Goal: Task Accomplishment & Management: Use online tool/utility

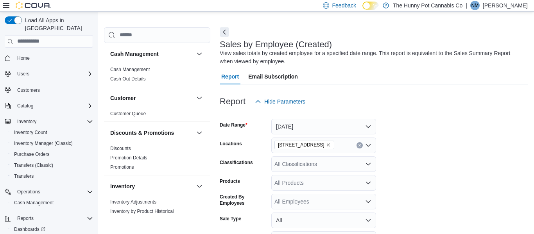
scroll to position [26, 0]
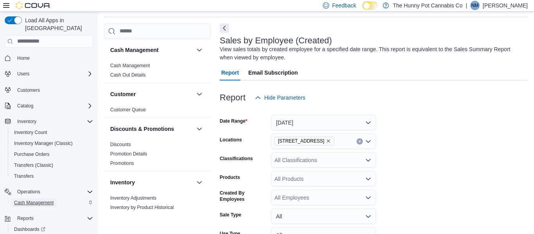
click at [46, 200] on span "Cash Management" at bounding box center [34, 203] width 40 height 6
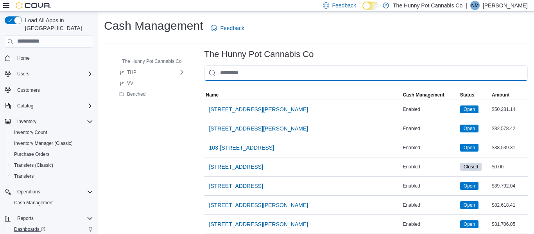
click at [284, 73] on input "This is a search bar. As you type, the results lower in the page will automatic…" at bounding box center [366, 73] width 323 height 16
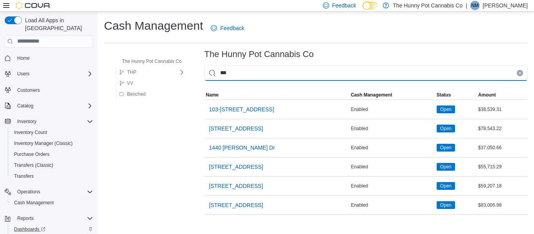
type input "****"
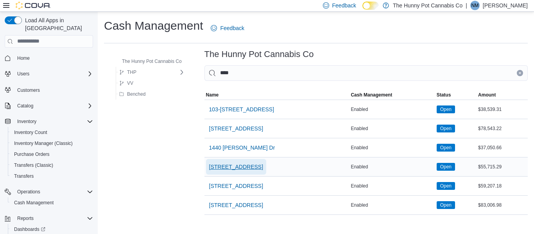
click at [254, 164] on span "[STREET_ADDRESS]" at bounding box center [236, 167] width 54 height 8
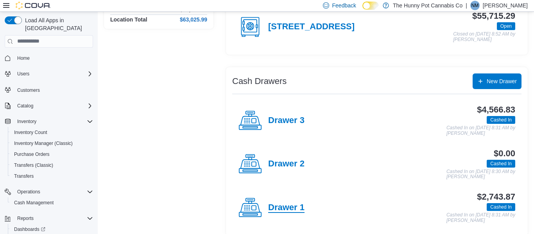
click at [286, 205] on h4 "Drawer 1" at bounding box center [286, 208] width 36 height 10
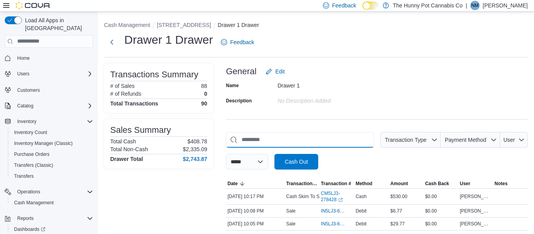
click at [256, 133] on input "This is a search bar. As you type, the results lower in the page will automatic…" at bounding box center [300, 140] width 148 height 16
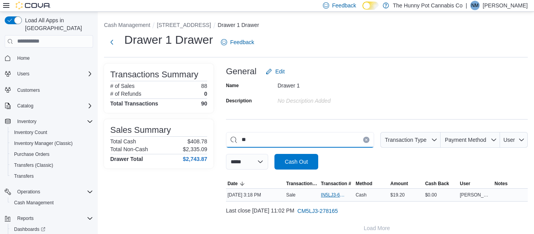
type input "*"
type input "*****"
click at [332, 195] on span "IN5LJ3-6151182" at bounding box center [333, 195] width 24 height 6
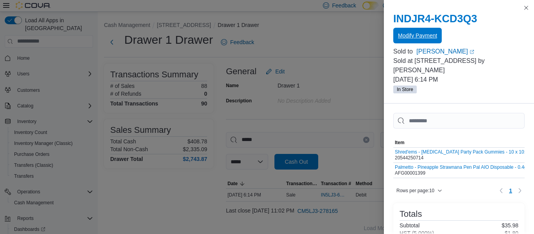
click at [418, 35] on span "Modify Payment" at bounding box center [417, 36] width 39 height 8
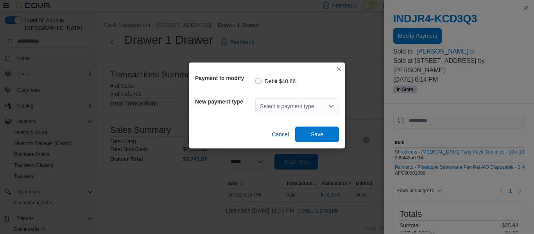
click at [317, 111] on div "Select a payment type" at bounding box center [297, 107] width 84 height 16
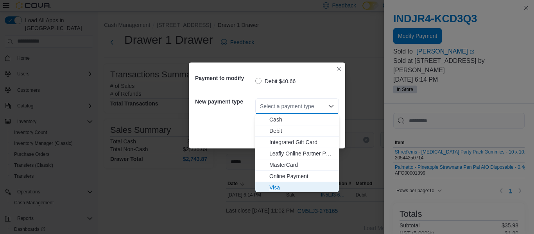
click at [273, 192] on button "Visa" at bounding box center [297, 187] width 84 height 11
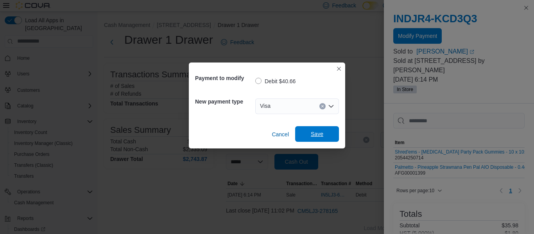
click at [316, 134] on span "Save" at bounding box center [317, 134] width 13 height 8
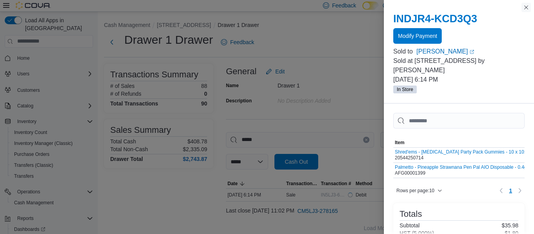
click at [524, 11] on button "Close this dialog" at bounding box center [526, 7] width 9 height 9
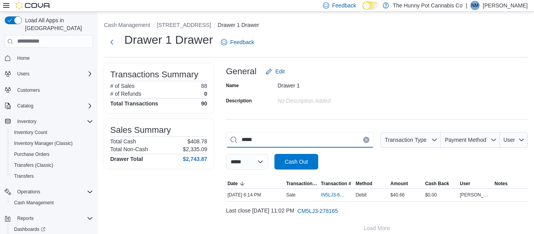
click at [315, 136] on input "*****" at bounding box center [300, 140] width 148 height 16
click at [363, 140] on button "Clear input" at bounding box center [366, 140] width 6 height 6
click at [361, 140] on input "This is a search bar. As you type, the results lower in the page will automatic…" at bounding box center [300, 140] width 148 height 16
type input "*****"
click at [325, 193] on span "IN5LJ3-6148459" at bounding box center [333, 195] width 24 height 6
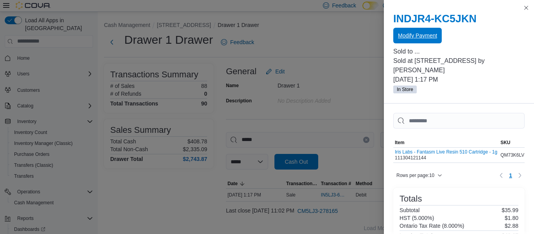
click at [418, 39] on span "Modify Payment" at bounding box center [417, 36] width 39 height 8
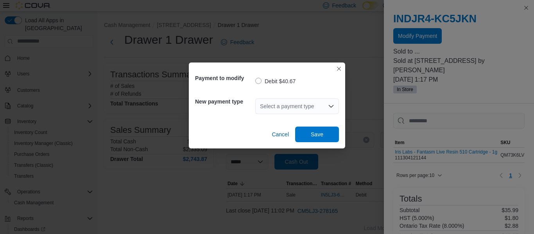
click at [274, 113] on div "Select a payment type" at bounding box center [297, 107] width 84 height 16
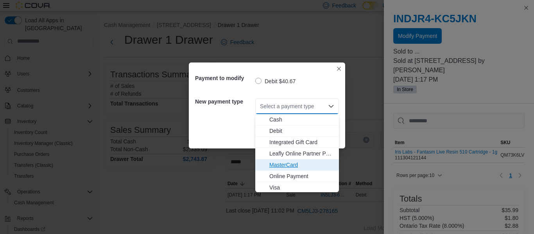
click at [277, 168] on span "MasterCard" at bounding box center [301, 165] width 65 height 8
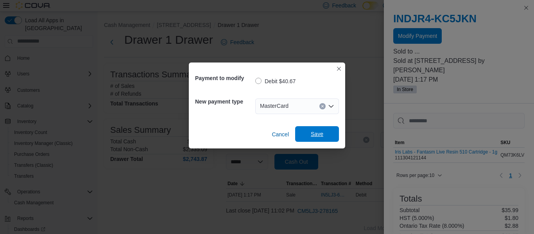
click at [329, 140] on span "Save" at bounding box center [317, 134] width 34 height 16
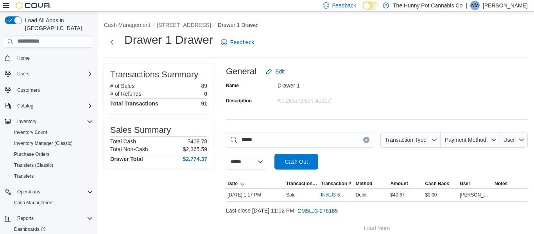
click at [365, 139] on icon "Clear input" at bounding box center [366, 140] width 2 height 2
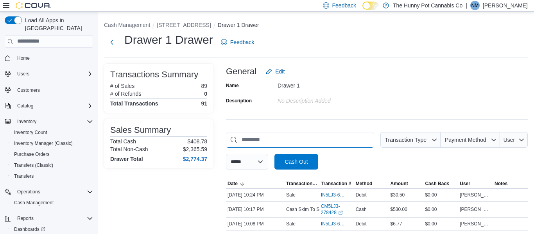
click at [363, 139] on input "This is a search bar. As you type, the results lower in the page will automatic…" at bounding box center [300, 140] width 148 height 16
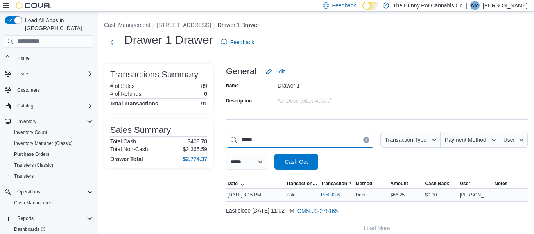
type input "*****"
click at [327, 193] on span "IN5LJ3-6152374" at bounding box center [333, 195] width 24 height 6
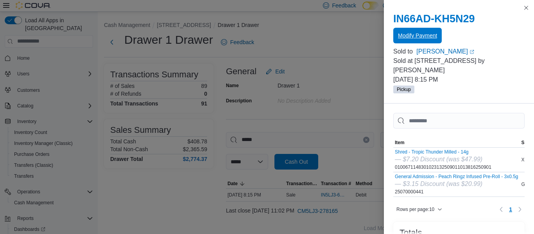
click at [421, 39] on span "Modify Payment" at bounding box center [417, 36] width 39 height 8
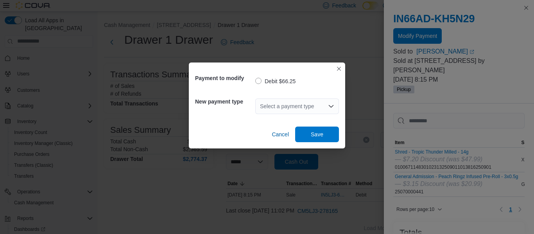
click at [291, 111] on div "Select a payment type" at bounding box center [297, 107] width 84 height 16
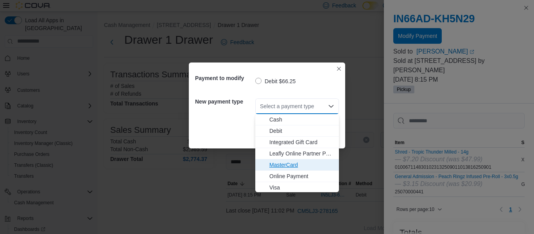
click at [272, 167] on span "MasterCard" at bounding box center [301, 165] width 65 height 8
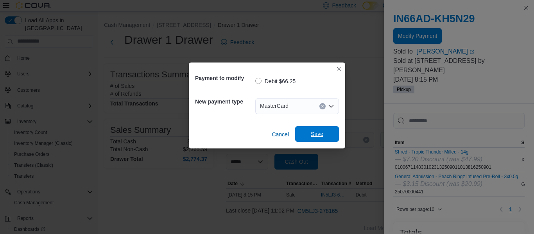
click at [318, 129] on span "Save" at bounding box center [317, 134] width 34 height 16
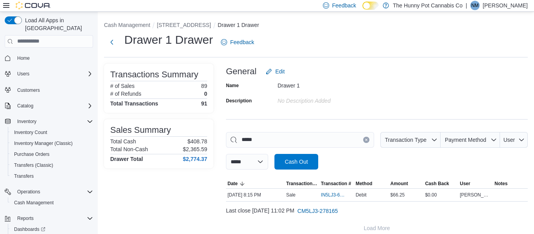
click at [339, 48] on div "Drawer 1 Drawer Feedback" at bounding box center [316, 42] width 424 height 20
click at [363, 140] on button "Clear input" at bounding box center [366, 140] width 6 height 6
click at [181, 26] on button "[STREET_ADDRESS]" at bounding box center [184, 25] width 54 height 6
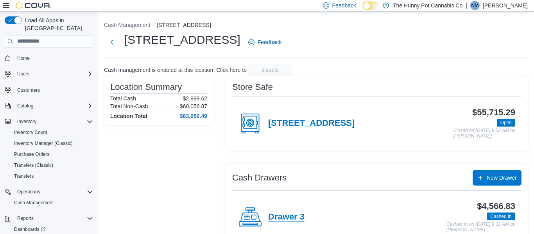
click at [296, 215] on h4 "Drawer 3" at bounding box center [286, 217] width 36 height 10
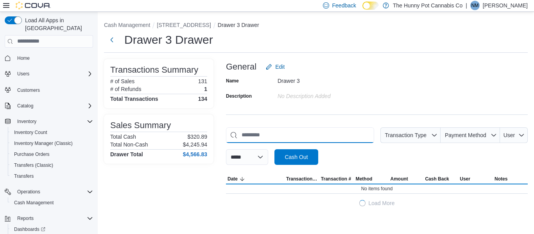
click at [289, 139] on input "This is a search bar. As you type, the results lower in the page will automatic…" at bounding box center [300, 135] width 148 height 16
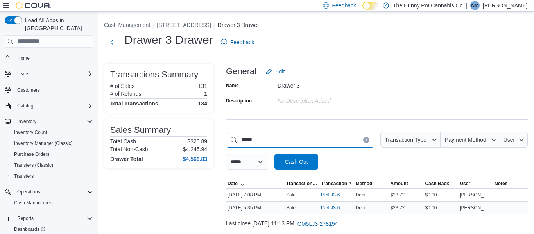
type input "*****"
click at [332, 207] on span "IN5LJ3-6150836" at bounding box center [333, 208] width 24 height 6
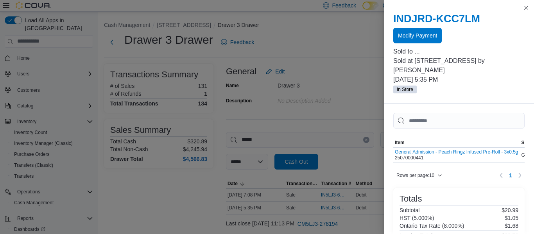
click at [415, 36] on span "Modify Payment" at bounding box center [417, 36] width 39 height 8
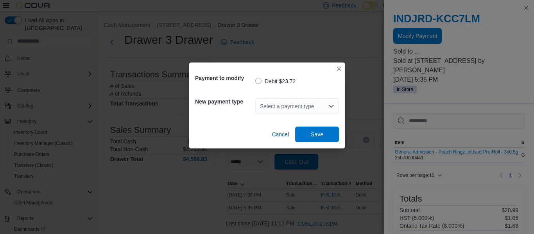
click at [320, 110] on div "Select a payment type" at bounding box center [297, 107] width 84 height 16
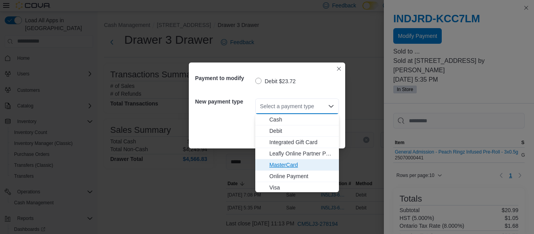
click at [289, 167] on span "MasterCard" at bounding box center [301, 165] width 65 height 8
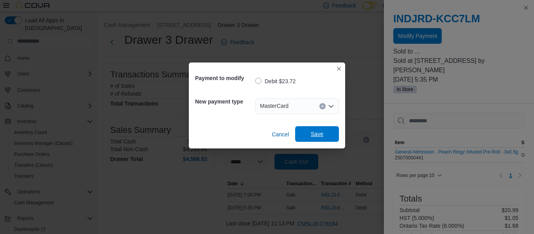
click at [322, 142] on div "Cancel Save" at bounding box center [267, 131] width 144 height 22
click at [317, 133] on span "Save" at bounding box center [317, 134] width 13 height 8
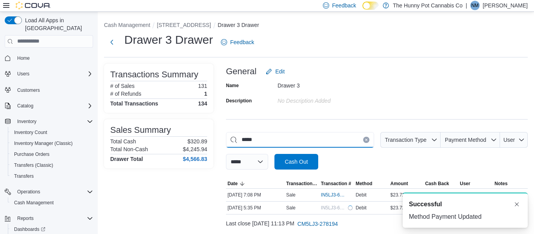
scroll to position [21, 0]
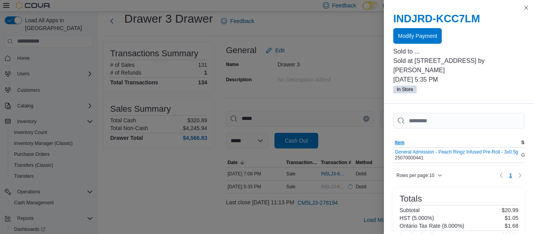
click at [497, 146] on span "Item" at bounding box center [456, 142] width 127 height 9
click at [523, 8] on button "Close this dialog" at bounding box center [526, 7] width 9 height 9
